Goal: Task Accomplishment & Management: Manage account settings

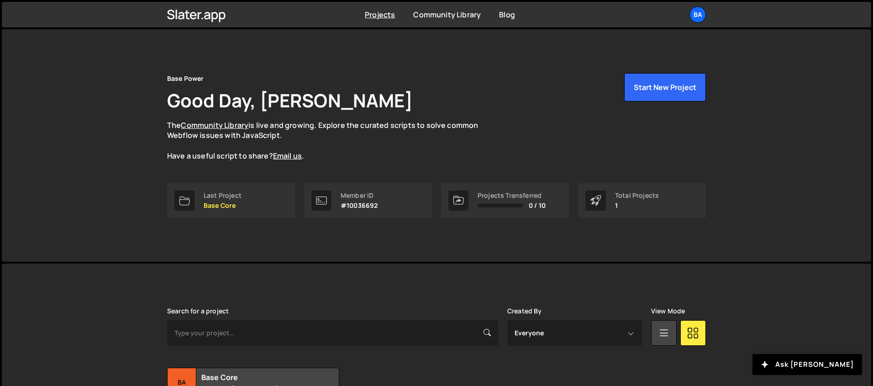
click at [695, 24] on div "Projects Community Library Blog Ba Your current team is Base Power Projects You…" at bounding box center [436, 15] width 566 height 26
click at [696, 13] on div "Ba" at bounding box center [697, 14] width 16 height 16
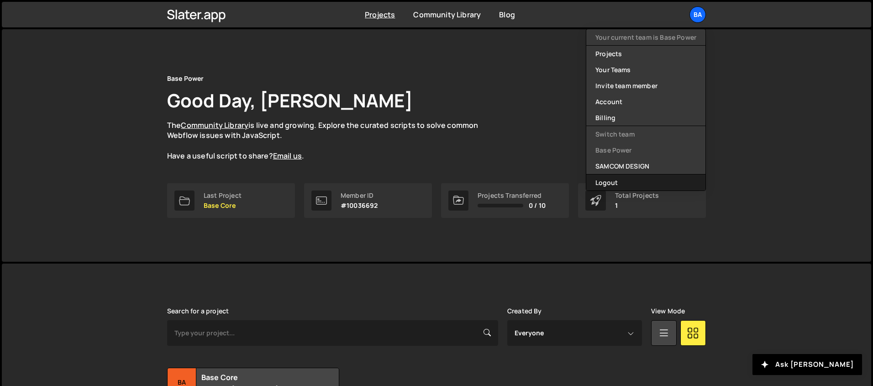
click at [607, 174] on button "Logout" at bounding box center [645, 182] width 119 height 16
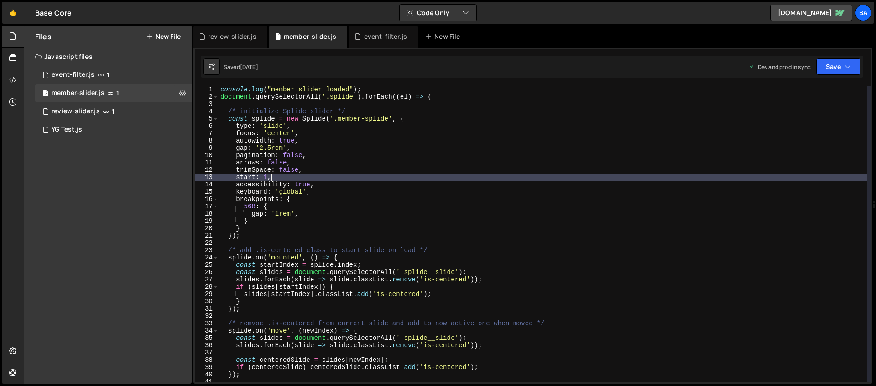
click at [789, 177] on div "console . log ( "member slider loaded" ) ; document . querySelectorAll ( '.spli…" at bounding box center [543, 241] width 649 height 310
